Goal: Task Accomplishment & Management: Complete application form

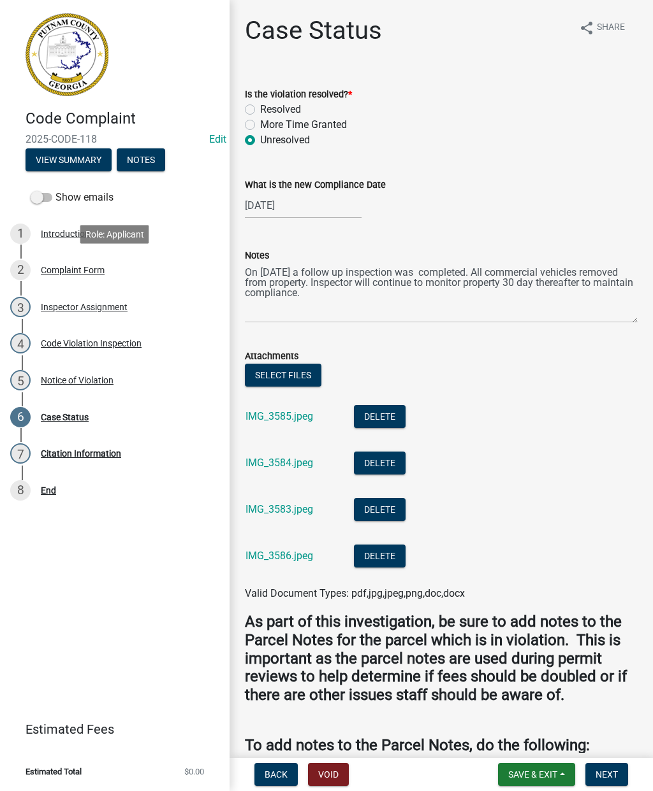
click at [99, 275] on div "2 Complaint Form" at bounding box center [109, 270] width 199 height 20
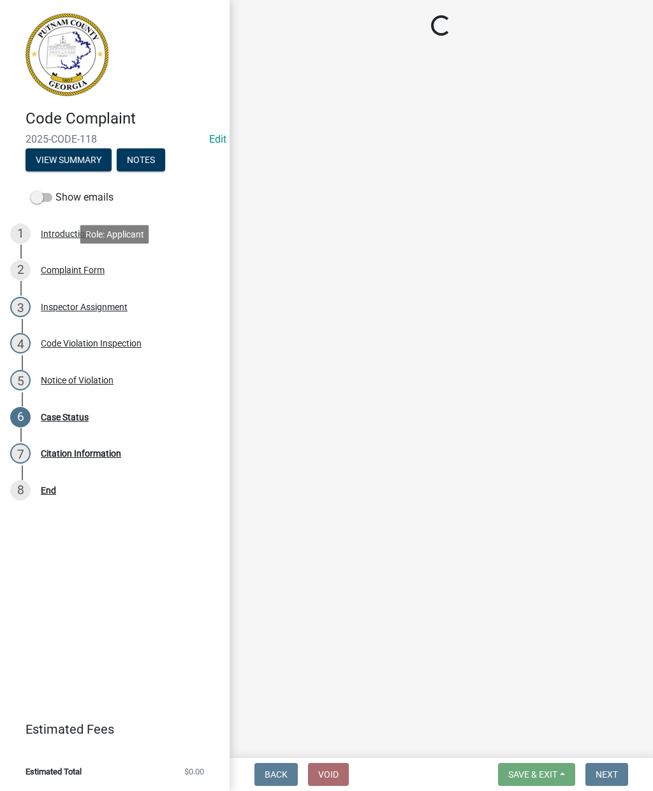
select select "f08a9927-defb-489f-aa73-9d6bf05850a3"
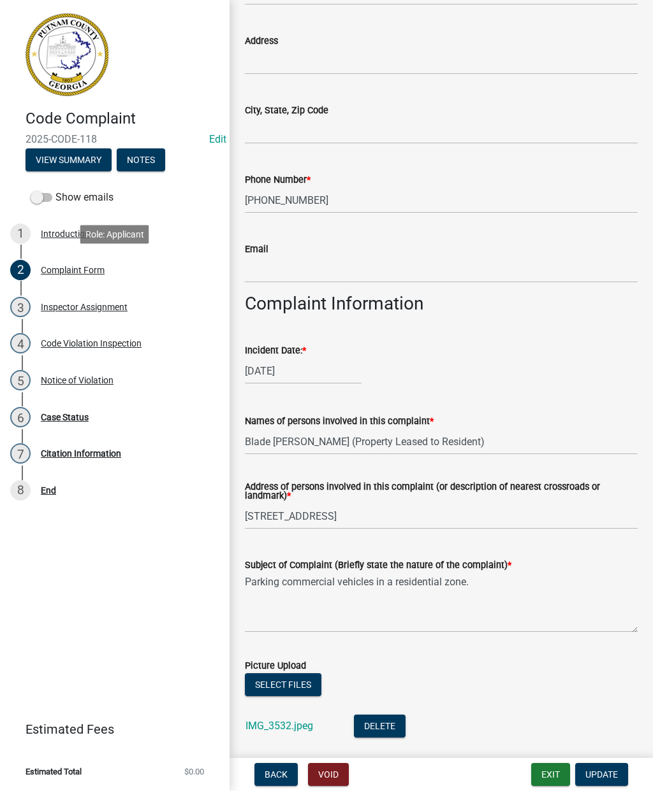
scroll to position [265, 0]
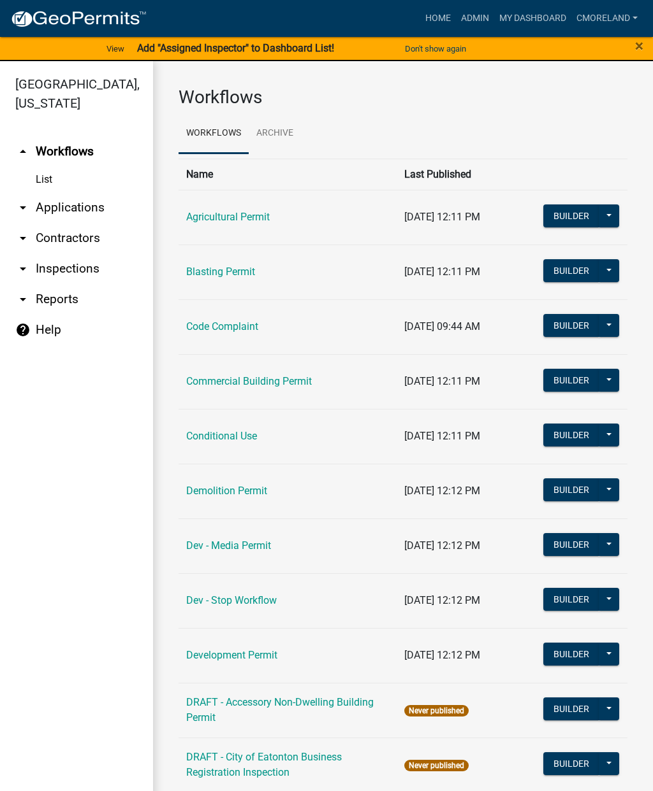
click at [90, 261] on link "arrow_drop_down Inspections" at bounding box center [76, 269] width 153 height 31
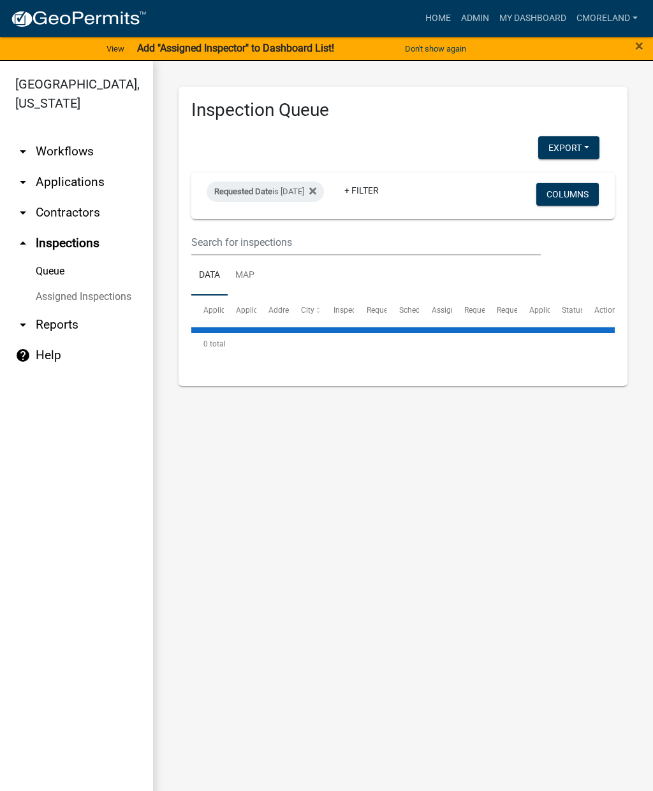
select select "2: 50"
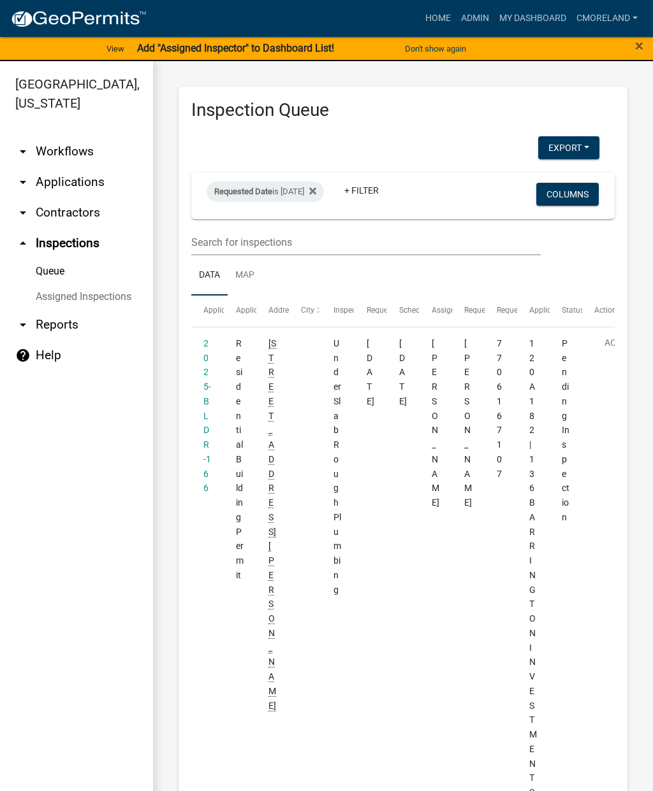
click at [316, 192] on icon at bounding box center [312, 191] width 7 height 10
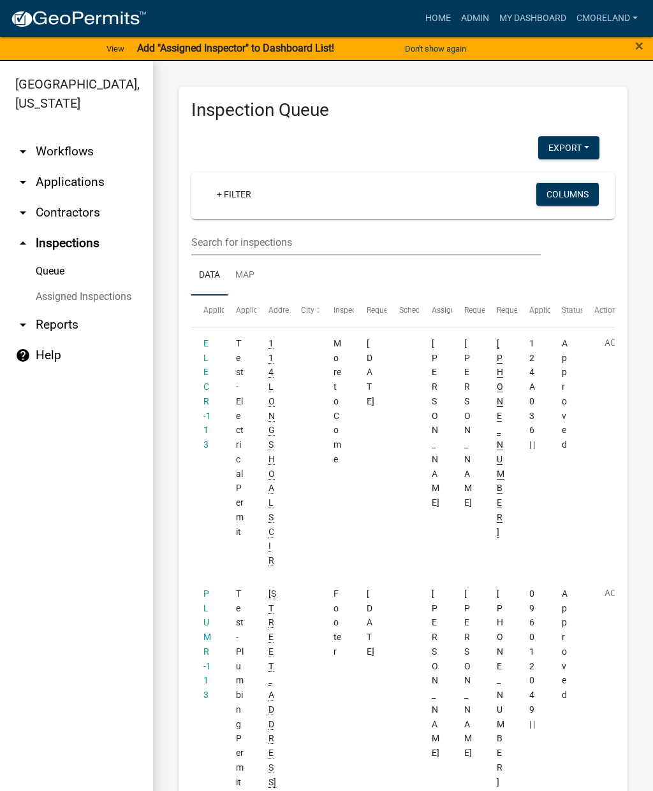
click at [73, 182] on link "arrow_drop_down Applications" at bounding box center [76, 182] width 153 height 31
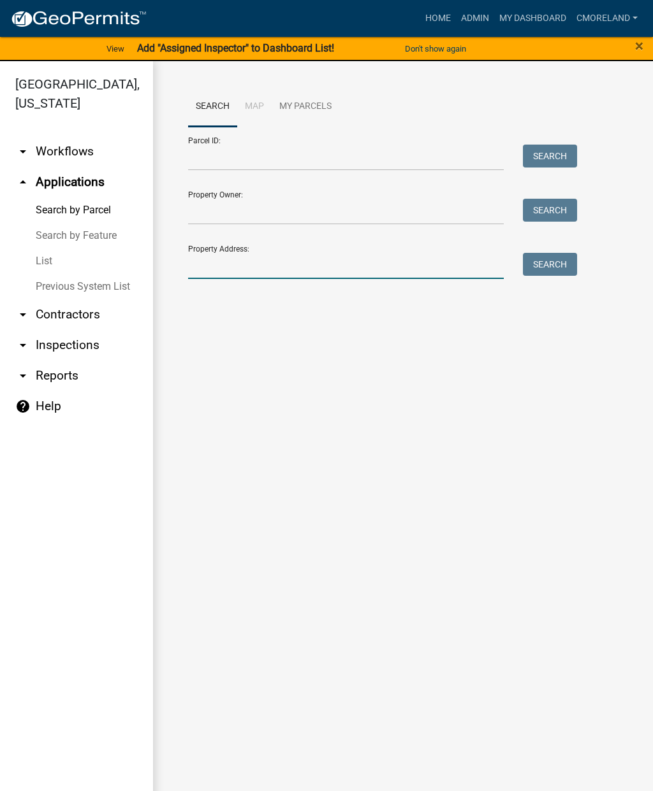
click at [216, 261] on input "Property Address:" at bounding box center [345, 266] width 315 height 26
click at [549, 263] on button "Search" at bounding box center [550, 264] width 54 height 23
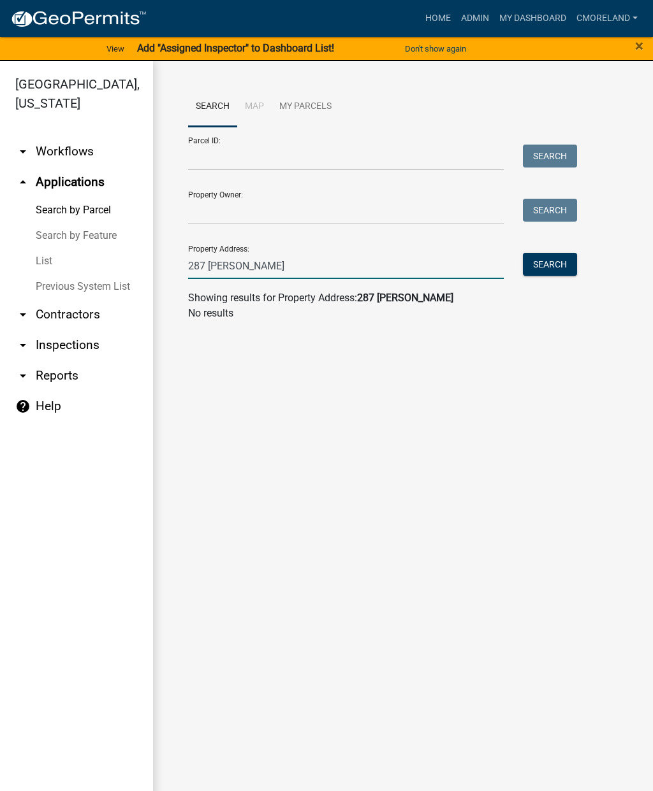
click at [323, 268] on input "287 [PERSON_NAME]" at bounding box center [345, 266] width 315 height 26
type input "2"
click at [554, 265] on button "Search" at bounding box center [550, 264] width 54 height 23
click at [229, 270] on input "314 westminister" at bounding box center [345, 266] width 315 height 26
click at [236, 269] on input "314 westminister" at bounding box center [345, 266] width 315 height 26
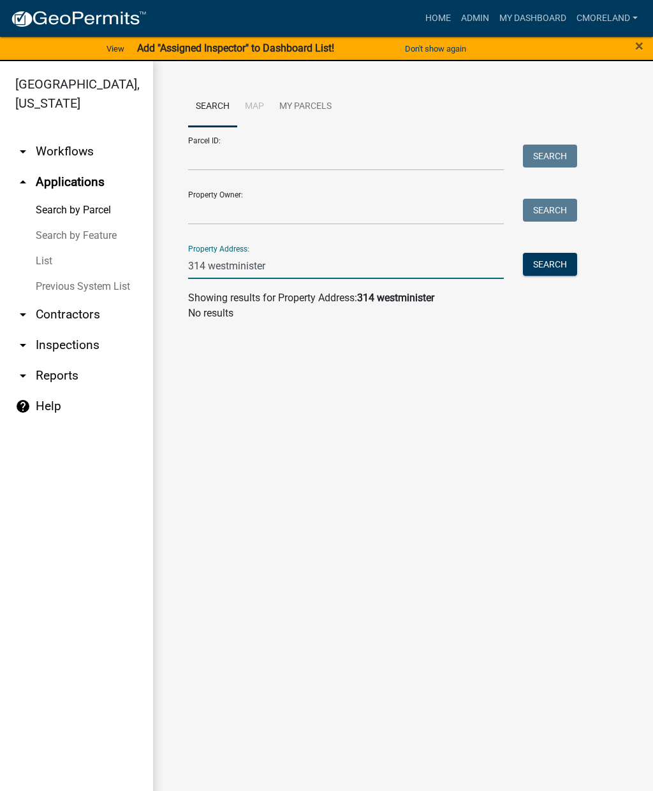
click at [227, 263] on input "314 westminister" at bounding box center [345, 266] width 315 height 26
click at [224, 264] on input "314 westminister" at bounding box center [345, 266] width 315 height 26
type input "314 winchester"
click at [556, 254] on button "Search" at bounding box center [550, 264] width 54 height 23
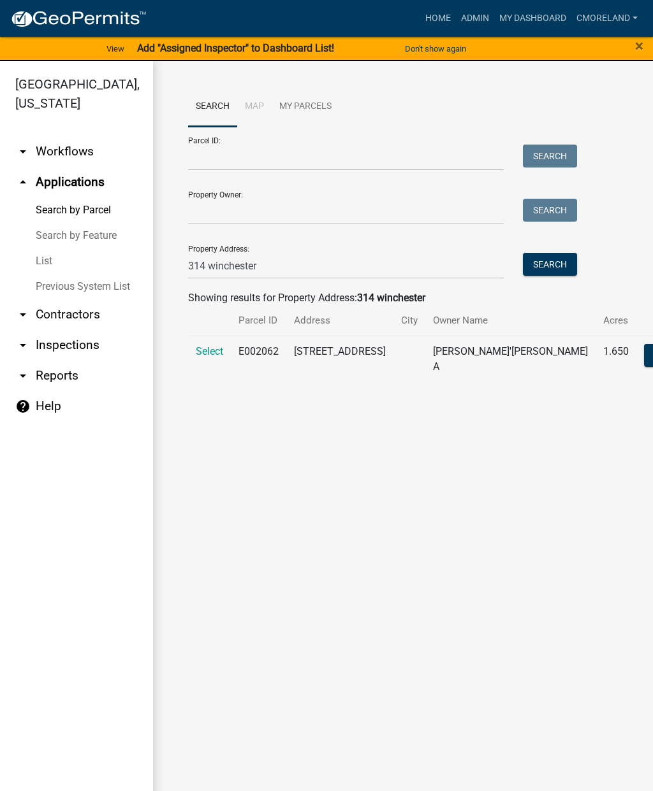
click at [202, 356] on span "Select" at bounding box center [209, 351] width 27 height 12
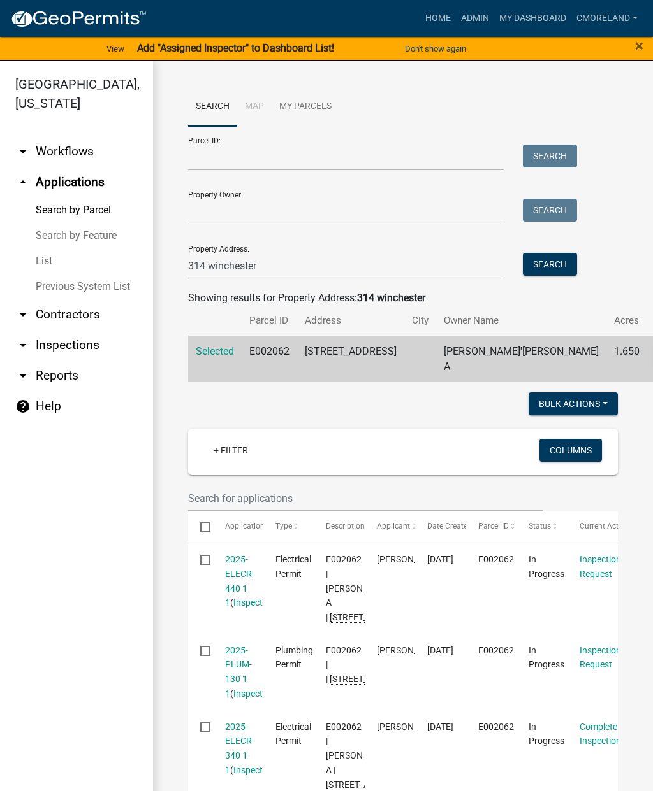
click at [244, 602] on link "2025-ELECR-440 1 1" at bounding box center [239, 581] width 29 height 54
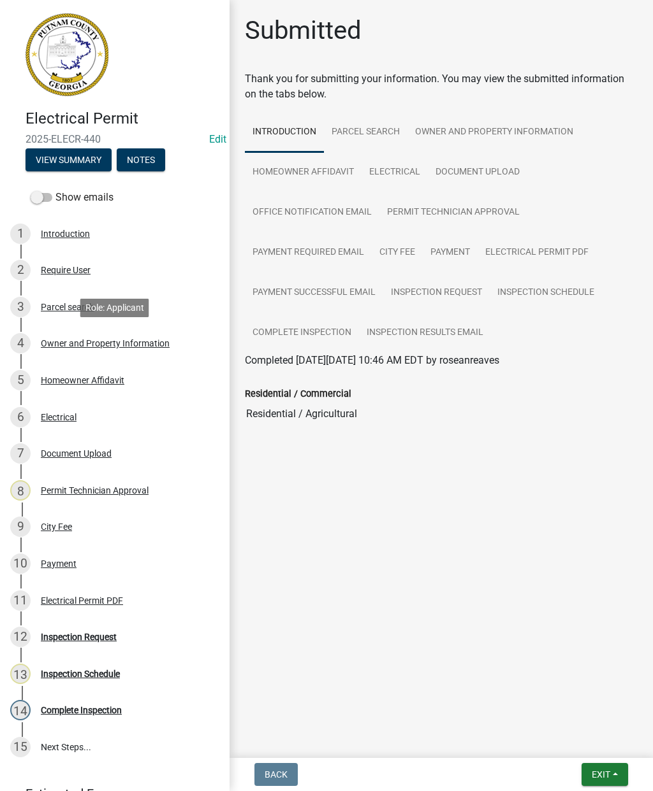
click at [101, 350] on div "4 Owner and Property Information" at bounding box center [109, 343] width 199 height 20
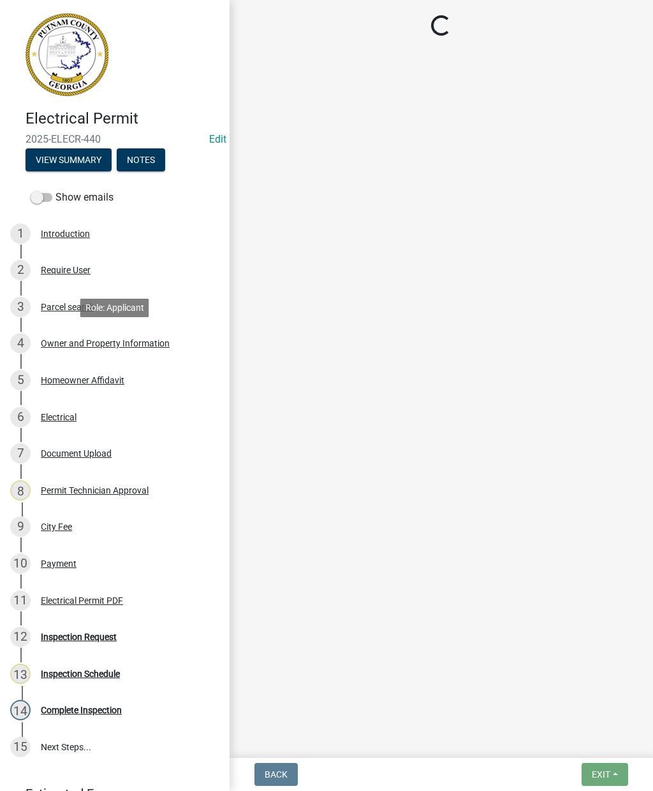
select select "ef7a1fc2-7a7a-426d-b1f0-c9b9b6ca7ff4"
select select "8e53ab76-c026-4800-bafa-f3959daf7b99"
select select "95c2f08d-bd21-40ac-acc0-bf0ad2ba7c20"
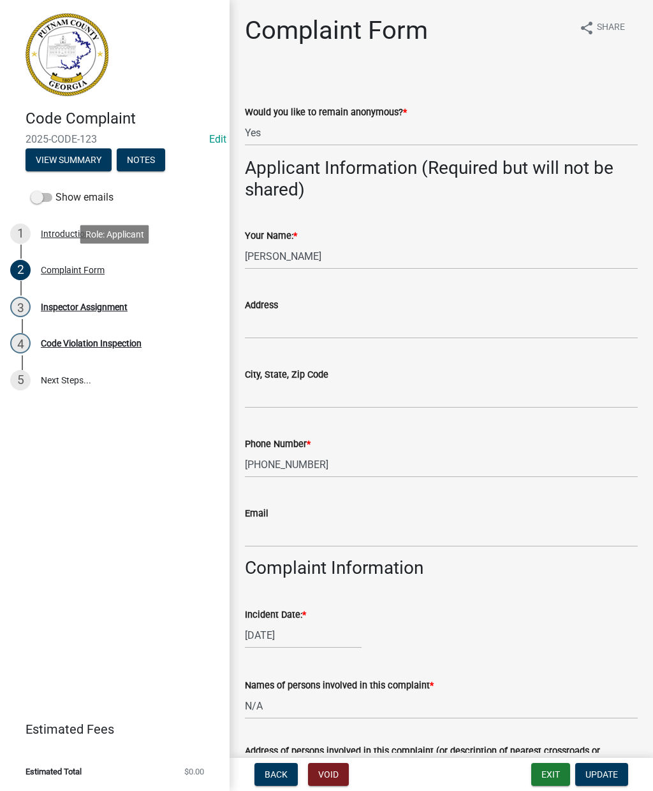
select select "76170ab1-b25a-468b-8231-d5eb0e85b261"
